Goal: Transaction & Acquisition: Purchase product/service

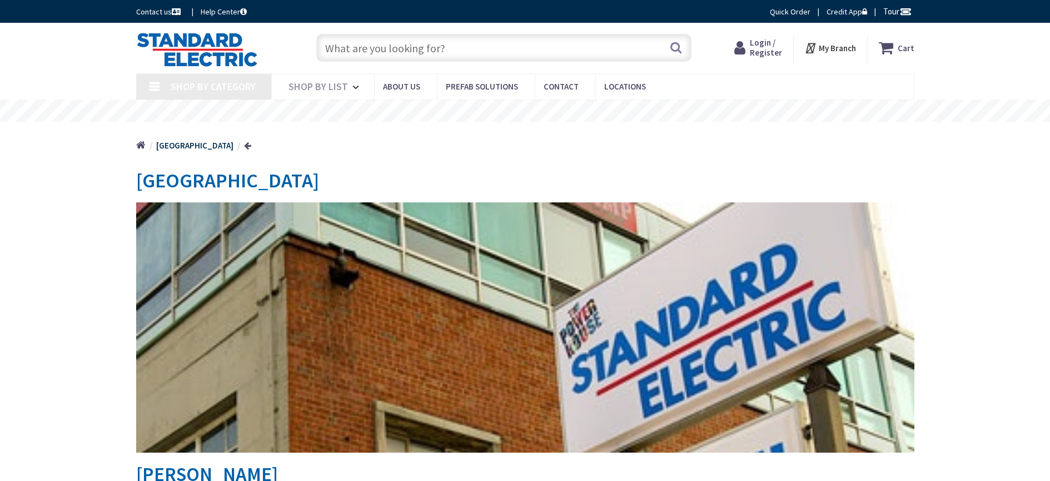
type input "[GEOGRAPHIC_DATA], [GEOGRAPHIC_DATA]"
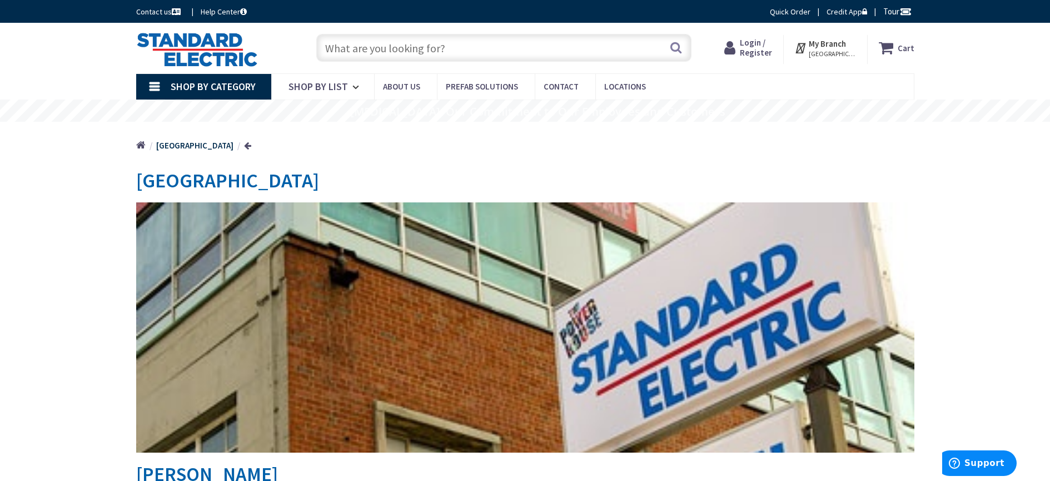
click at [393, 36] on input "text" at bounding box center [503, 48] width 375 height 28
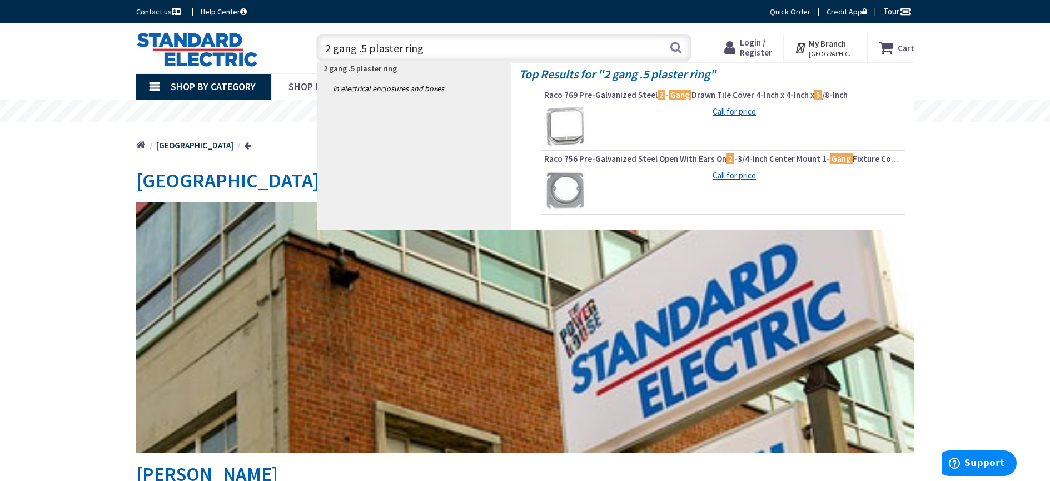
type input "2 gang .5 plaster ring"
click at [567, 118] on img at bounding box center [565, 127] width 42 height 42
click at [566, 113] on img at bounding box center [565, 127] width 42 height 42
